Goal: Find contact information: Find contact information

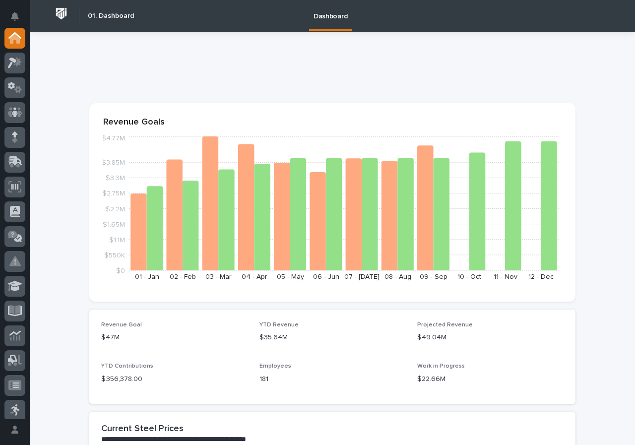
click at [21, 67] on icon at bounding box center [15, 62] width 14 height 11
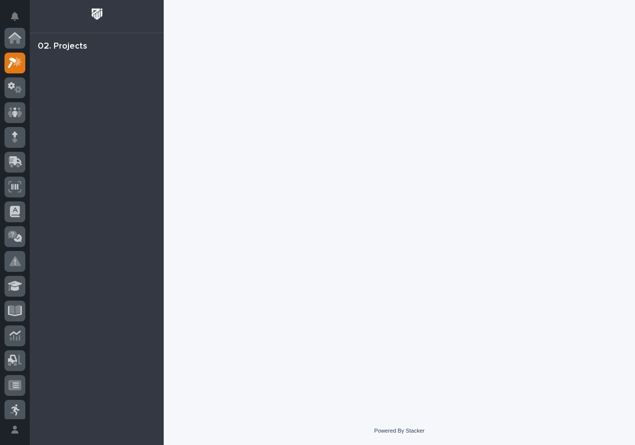
scroll to position [25, 0]
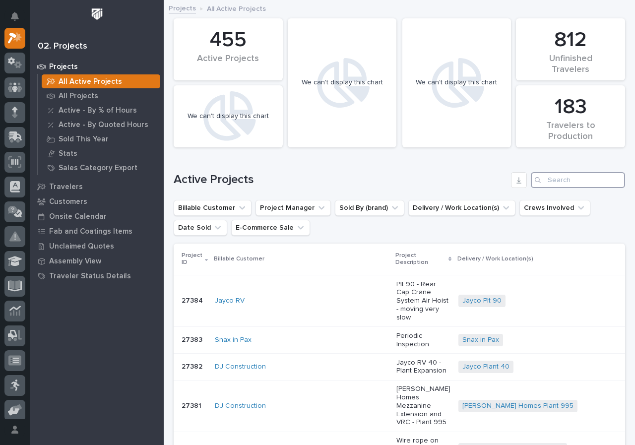
click at [579, 178] on input "Search" at bounding box center [578, 180] width 94 height 16
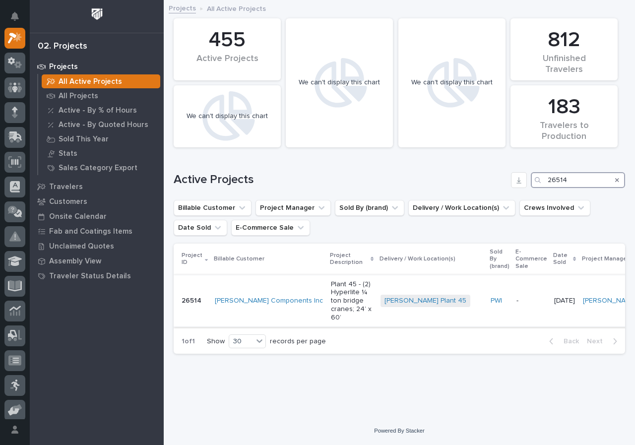
type input "26514"
click at [371, 290] on p "Plant 45 - (2) Hyperlite ¼ ton bridge cranes; 24’ x 60’" at bounding box center [352, 301] width 42 height 42
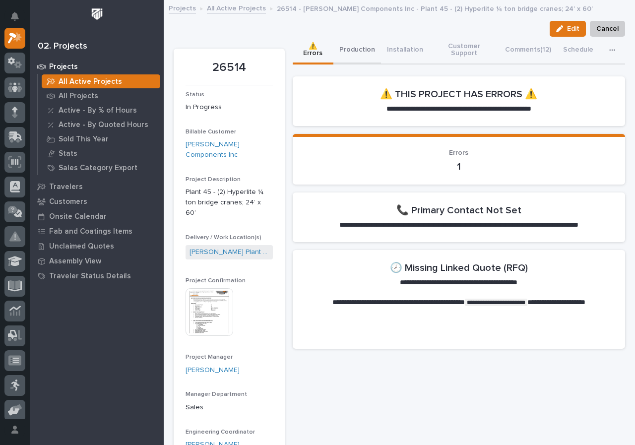
click at [362, 37] on button "Production" at bounding box center [357, 51] width 48 height 28
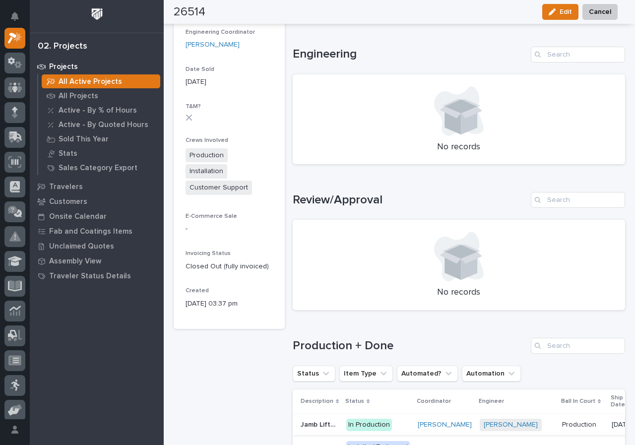
scroll to position [595, 0]
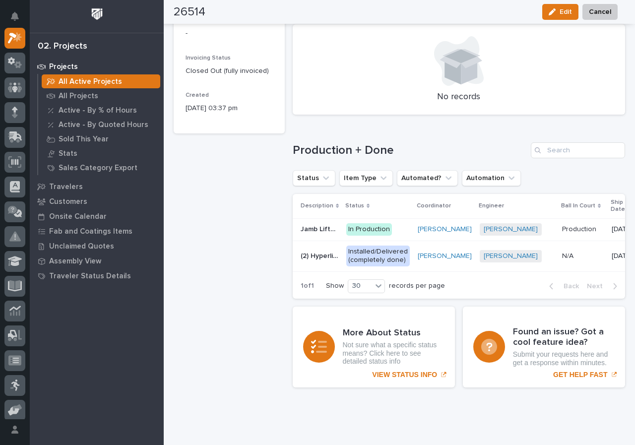
click at [400, 223] on p "In Production" at bounding box center [377, 229] width 63 height 12
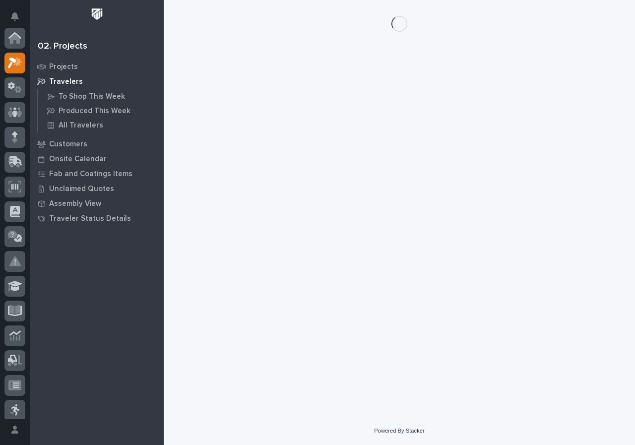
scroll to position [25, 0]
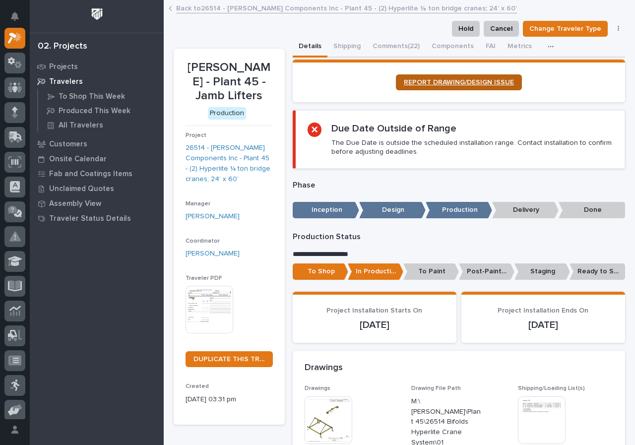
click at [444, 80] on span "REPORT DRAWING/DESIGN ISSUE" at bounding box center [459, 82] width 110 height 7
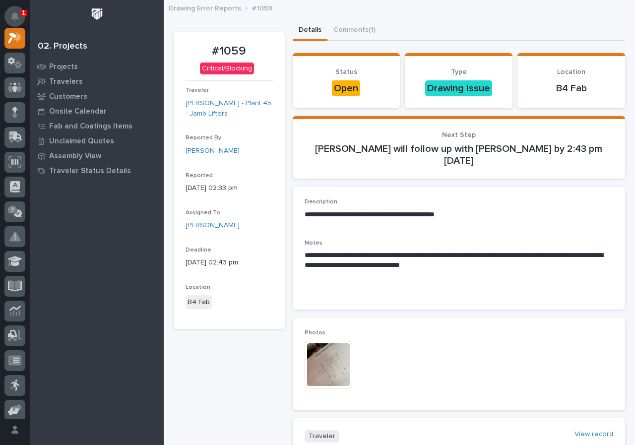
click at [13, 12] on icon "Notifications" at bounding box center [15, 16] width 8 height 9
click at [77, 296] on div "Projects Travelers Customers Onsite Calendar Fab and Coatings Items Unclaimed Q…" at bounding box center [97, 252] width 134 height 386
click at [18, 85] on icon at bounding box center [15, 87] width 14 height 10
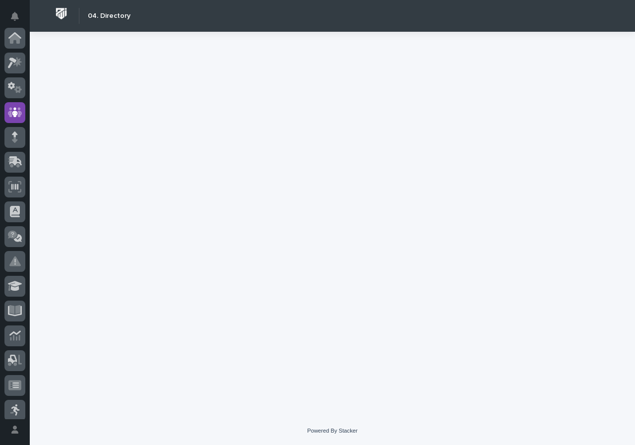
scroll to position [74, 0]
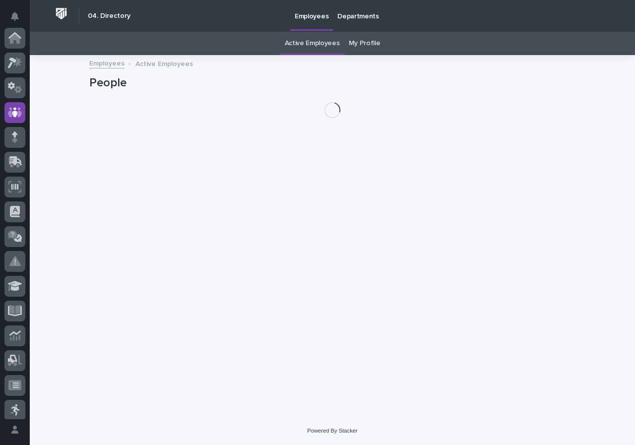
scroll to position [74, 0]
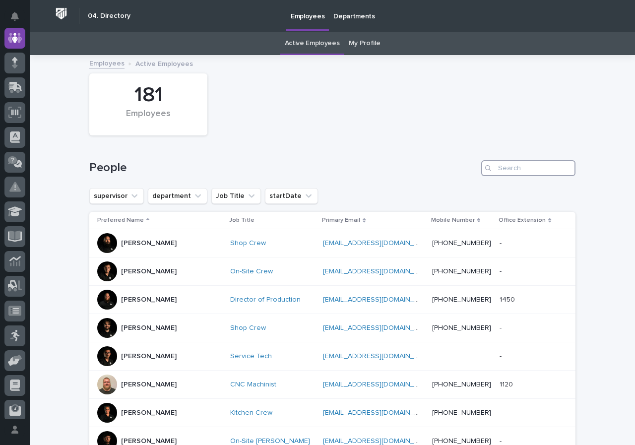
click at [533, 170] on input "Search" at bounding box center [528, 168] width 94 height 16
type input "jethro"
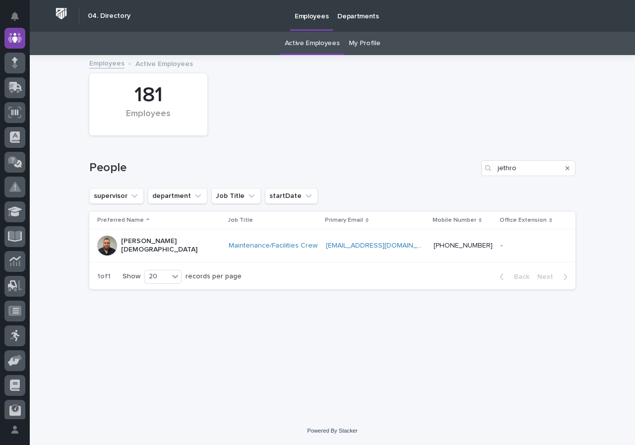
click at [167, 243] on div "Jethro Crist" at bounding box center [158, 245] width 123 height 25
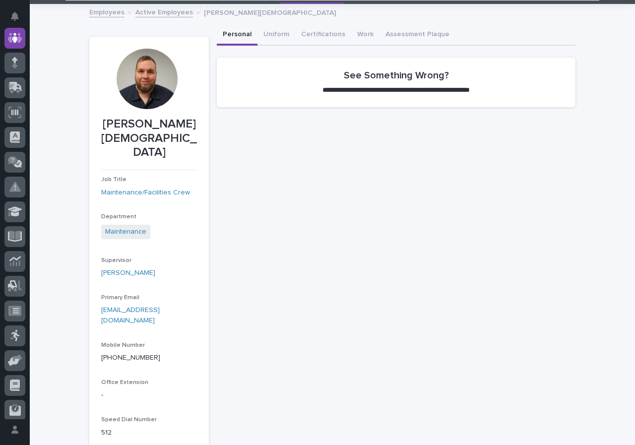
scroll to position [99, 0]
